Goal: Task Accomplishment & Management: Use online tool/utility

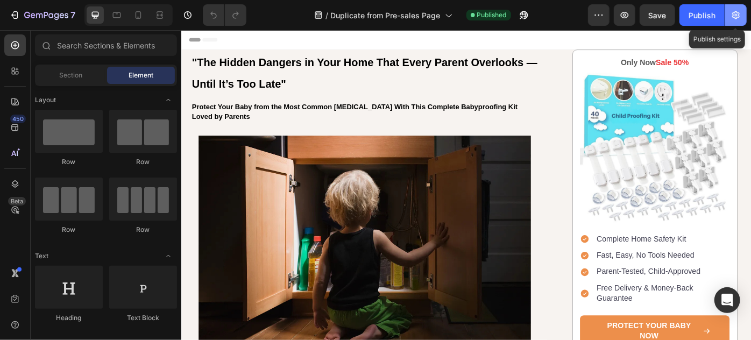
click at [731, 14] on icon "button" at bounding box center [736, 15] width 11 height 11
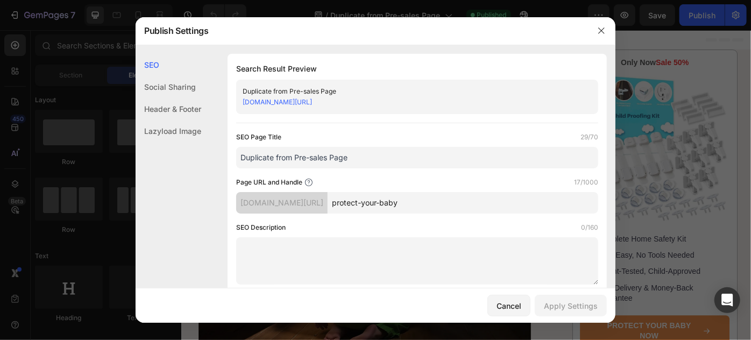
drag, startPoint x: 375, startPoint y: 156, endPoint x: 228, endPoint y: 169, distance: 148.0
click at [228, 169] on div "Search Result Preview Duplicate from Pre-sales Page [DOMAIN_NAME][URL] SEO Page…" at bounding box center [417, 173] width 379 height 239
drag, startPoint x: 390, startPoint y: 31, endPoint x: 378, endPoint y: 29, distance: 12.1
click at [378, 29] on div "Publish Settings" at bounding box center [362, 31] width 452 height 28
click at [350, 156] on input "Duplicate from Pre-sales Page" at bounding box center [417, 158] width 362 height 22
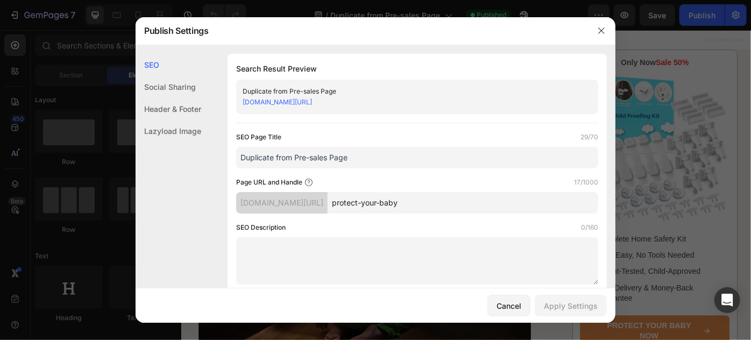
click at [350, 156] on input "Duplicate from Pre-sales Page" at bounding box center [417, 158] width 362 height 22
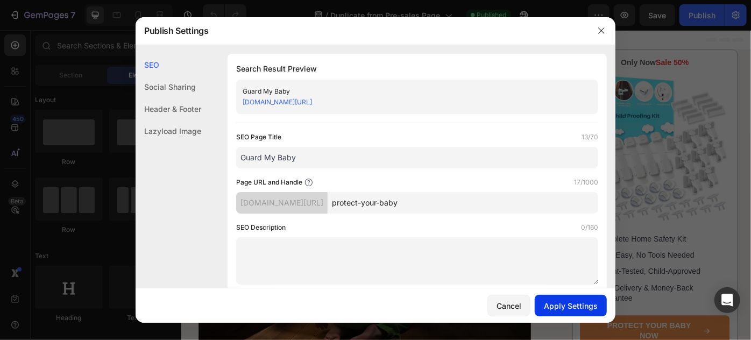
type input "Guard My Baby"
click at [556, 302] on div "Apply Settings" at bounding box center [571, 305] width 54 height 11
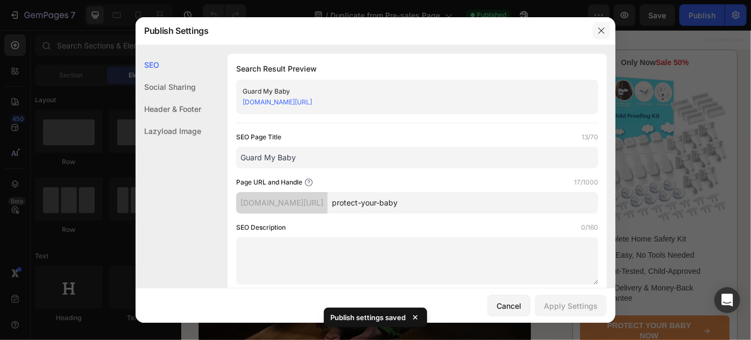
drag, startPoint x: 604, startPoint y: 31, endPoint x: 479, endPoint y: 1, distance: 128.4
click at [604, 31] on icon "button" at bounding box center [601, 30] width 9 height 9
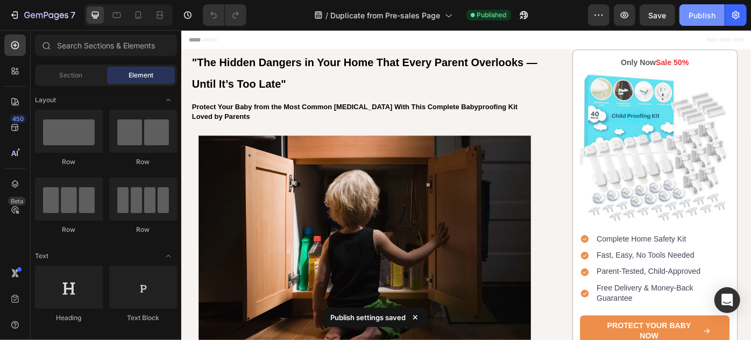
click at [696, 24] on button "Publish" at bounding box center [701, 15] width 45 height 22
